Goal: Information Seeking & Learning: Compare options

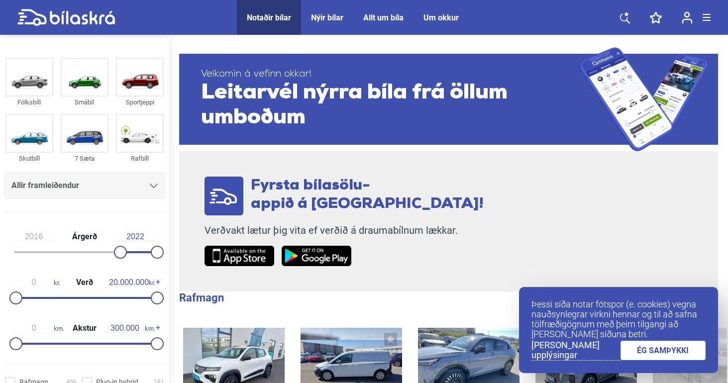
type input "2017"
drag, startPoint x: 18, startPoint y: 252, endPoint x: 125, endPoint y: 269, distance: 107.8
click at [125, 269] on div "2017 Árgerð 2022 0 kr. Verð 20.000.000 kr. 0 km. Akstur 300.000 km." at bounding box center [84, 288] width 169 height 137
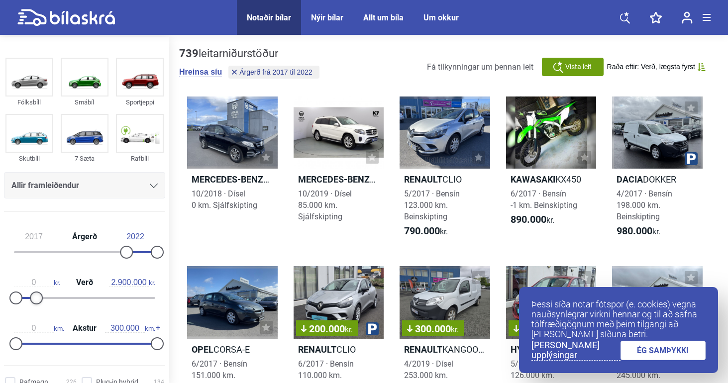
type input "3.000.000"
drag, startPoint x: 155, startPoint y: 299, endPoint x: 38, endPoint y: 299, distance: 116.9
click at [38, 299] on div at bounding box center [37, 298] width 13 height 13
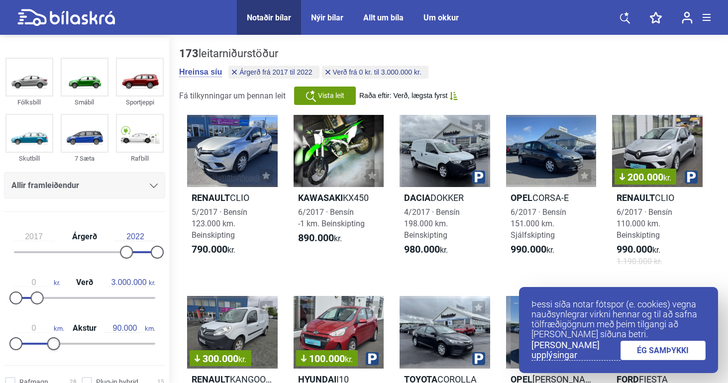
type input "100.000"
drag, startPoint x: 148, startPoint y: 343, endPoint x: 57, endPoint y: 343, distance: 90.6
click at [57, 343] on div at bounding box center [63, 343] width 13 height 13
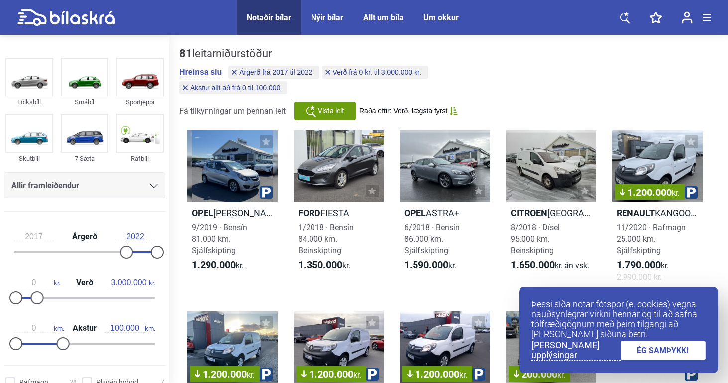
click at [669, 349] on link "ÉG SAMÞYKKI" at bounding box center [664, 350] width 86 height 19
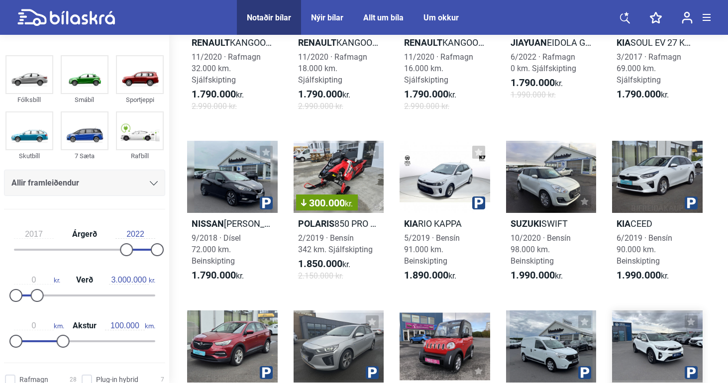
scroll to position [352, 0]
click at [425, 201] on div at bounding box center [445, 177] width 91 height 72
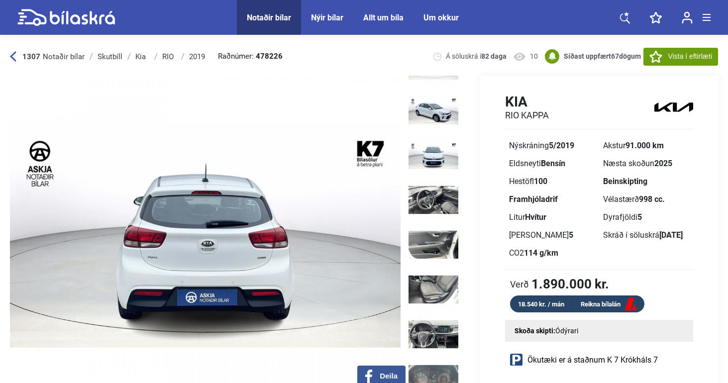
scroll to position [254, 0]
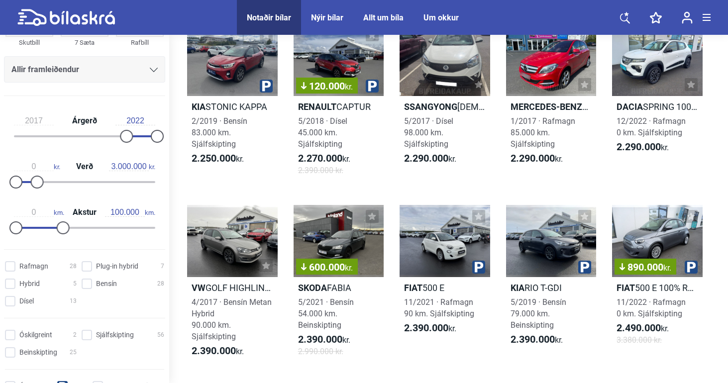
scroll to position [992, 0]
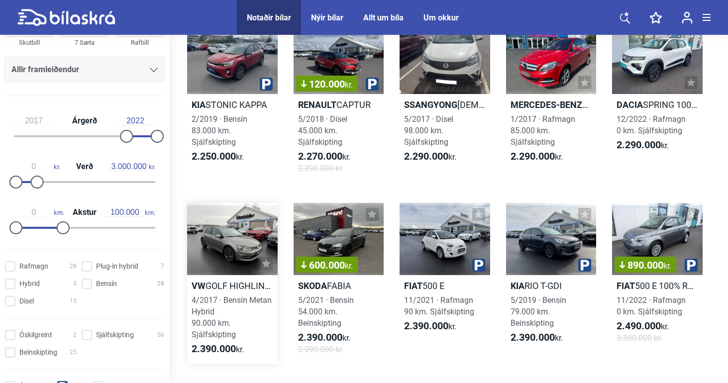
click at [224, 287] on h2 "VW GOLF HIGHLINE GLERÞAK METAN" at bounding box center [232, 285] width 91 height 11
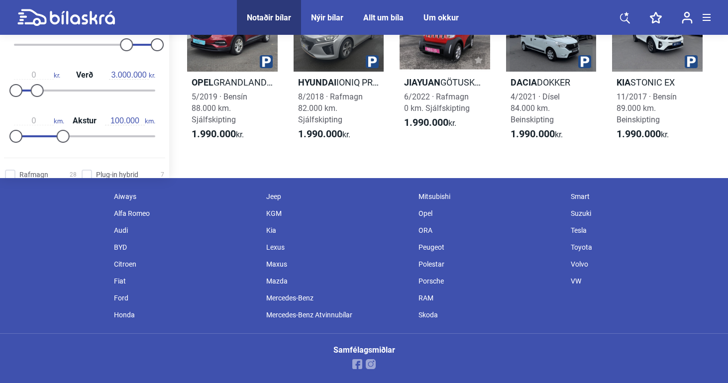
scroll to position [663, 0]
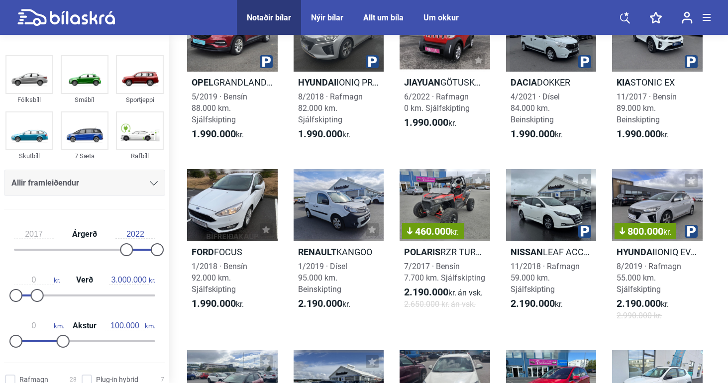
type input "300.000"
